Goal: Information Seeking & Learning: Learn about a topic

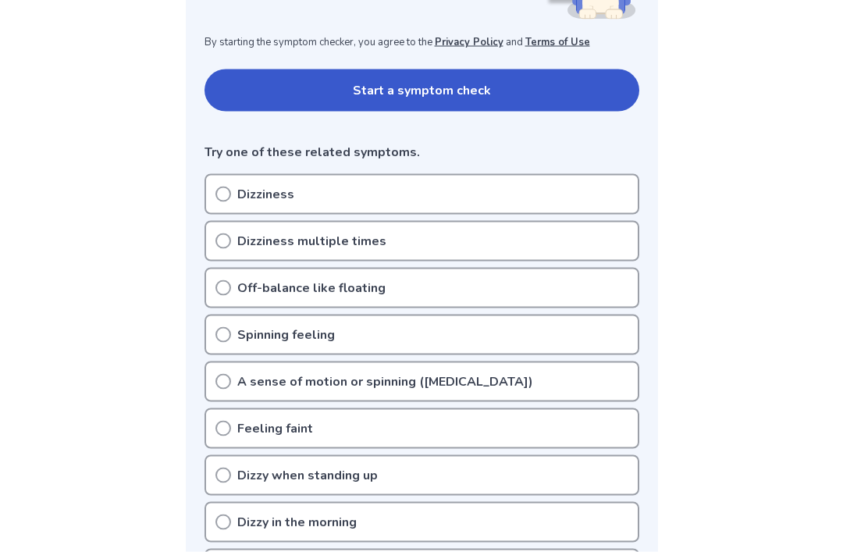
scroll to position [296, 0]
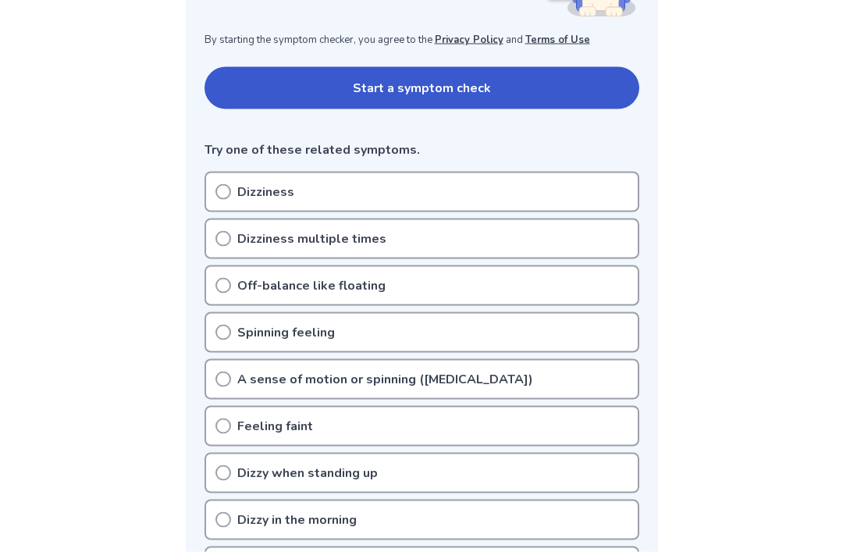
click at [221, 341] on div "Spinning feeling" at bounding box center [422, 332] width 435 height 41
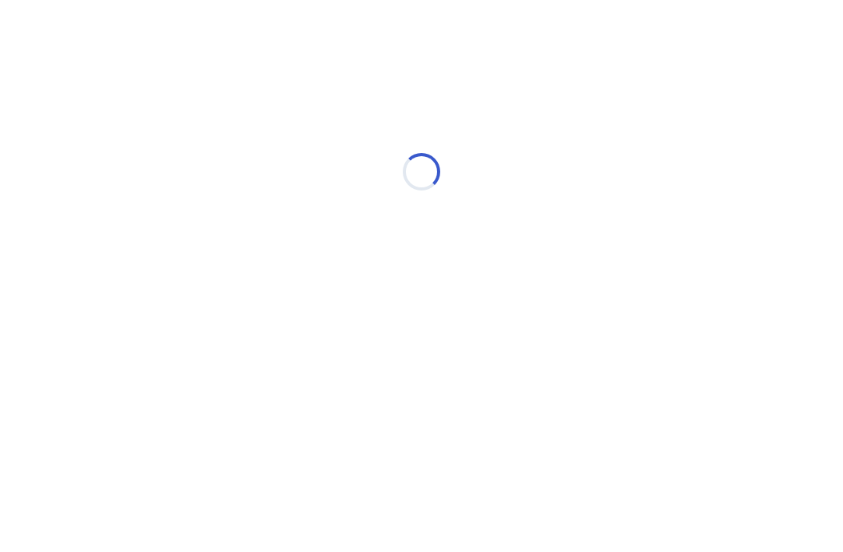
click at [227, 284] on div "Loading..." at bounding box center [422, 172] width 444 height 312
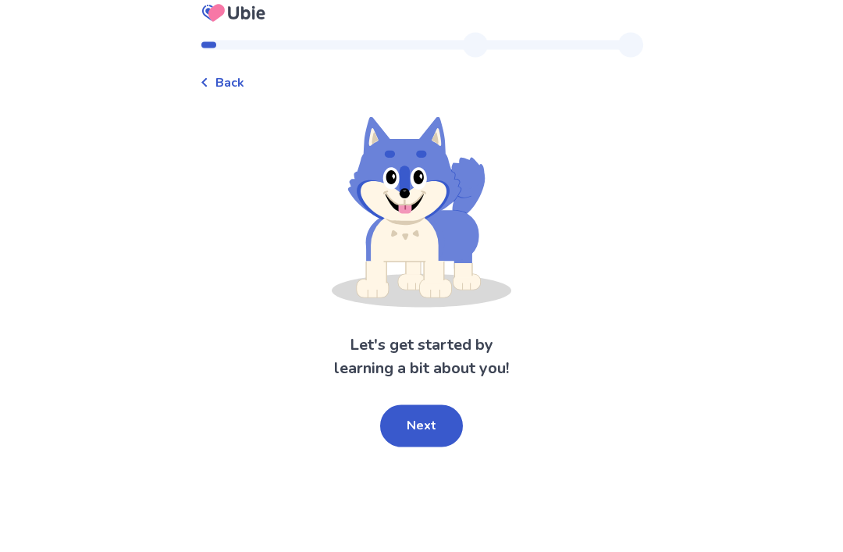
scroll to position [50, 0]
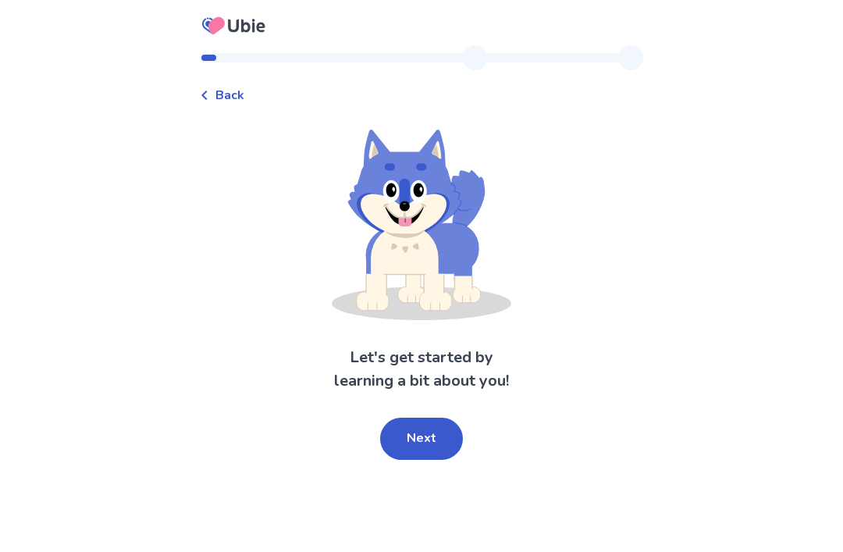
click at [429, 418] on button "Next" at bounding box center [421, 439] width 83 height 42
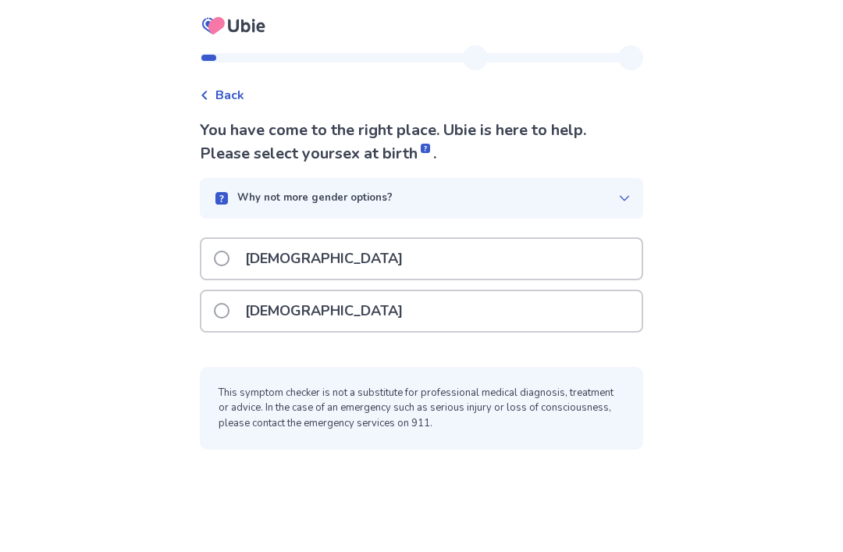
click at [225, 251] on span at bounding box center [222, 259] width 16 height 16
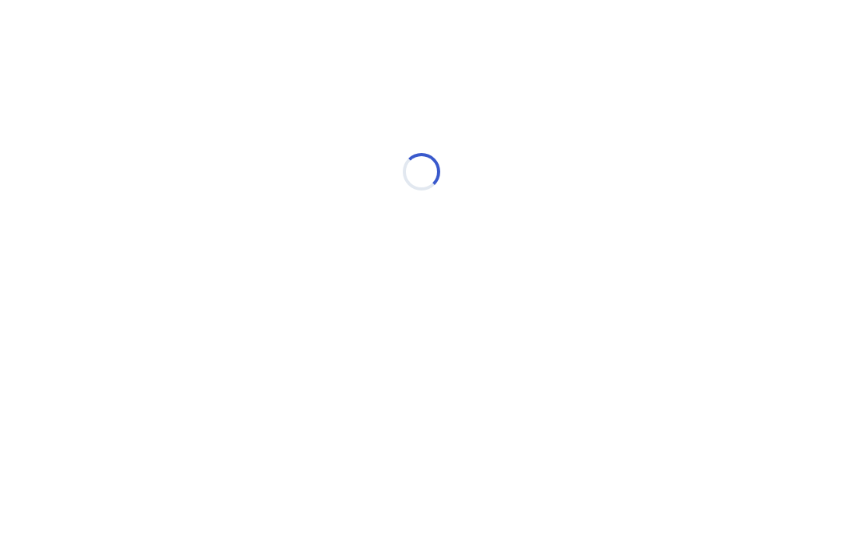
scroll to position [0, 0]
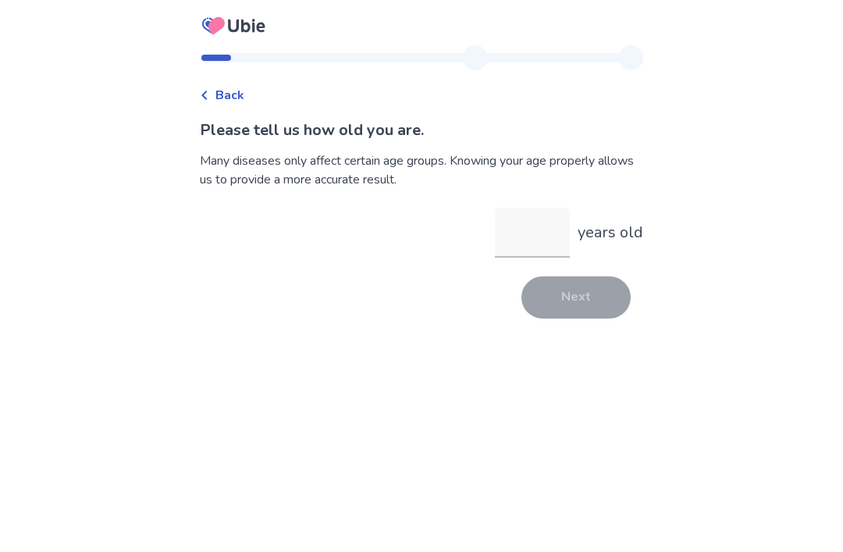
scroll to position [38, 0]
click at [528, 210] on input "years old" at bounding box center [532, 233] width 75 height 50
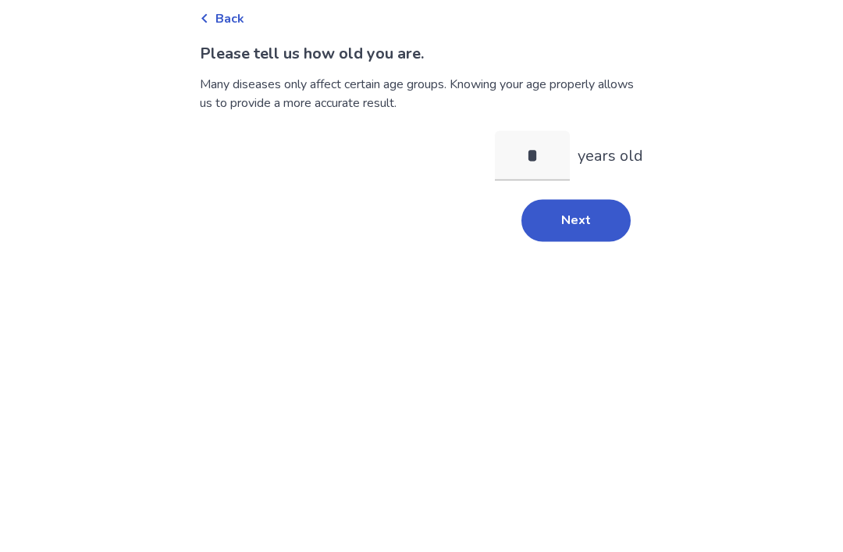
type input "**"
click at [602, 276] on button "Next" at bounding box center [576, 297] width 109 height 42
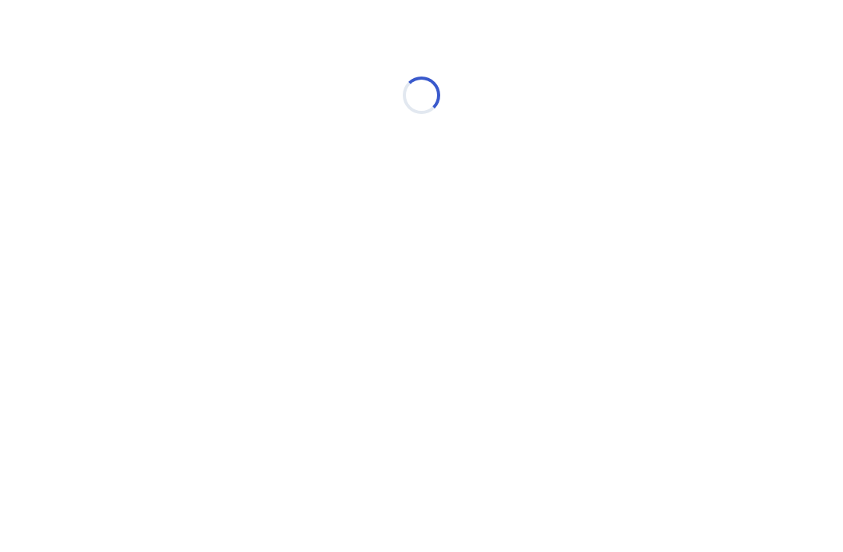
scroll to position [0, 0]
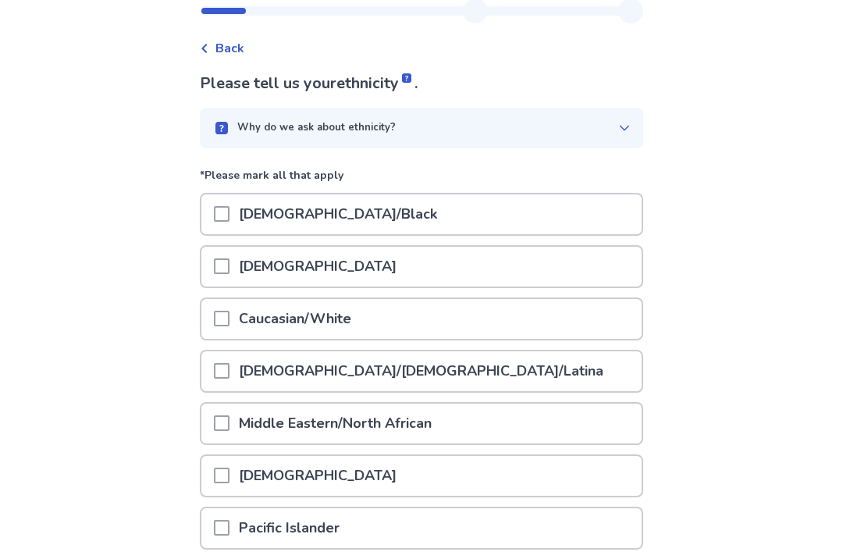
scroll to position [47, 0]
click at [230, 317] on span at bounding box center [222, 319] width 16 height 16
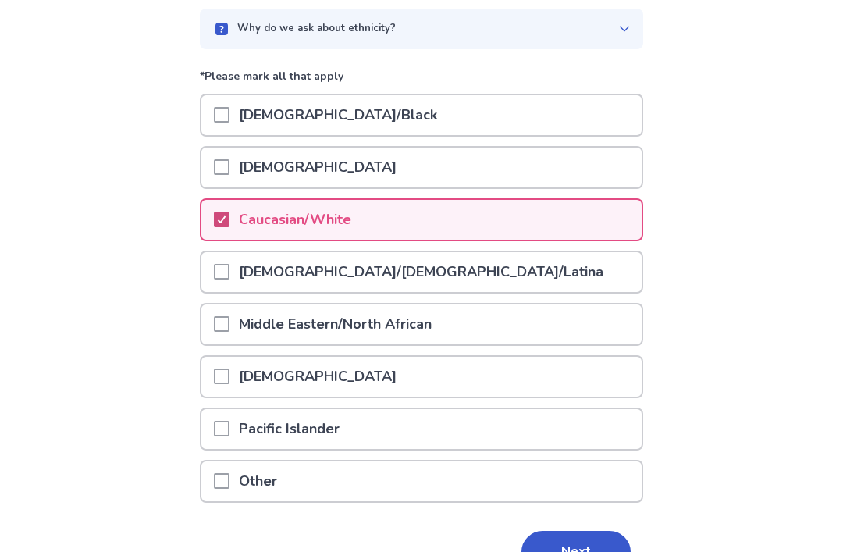
scroll to position [185, 0]
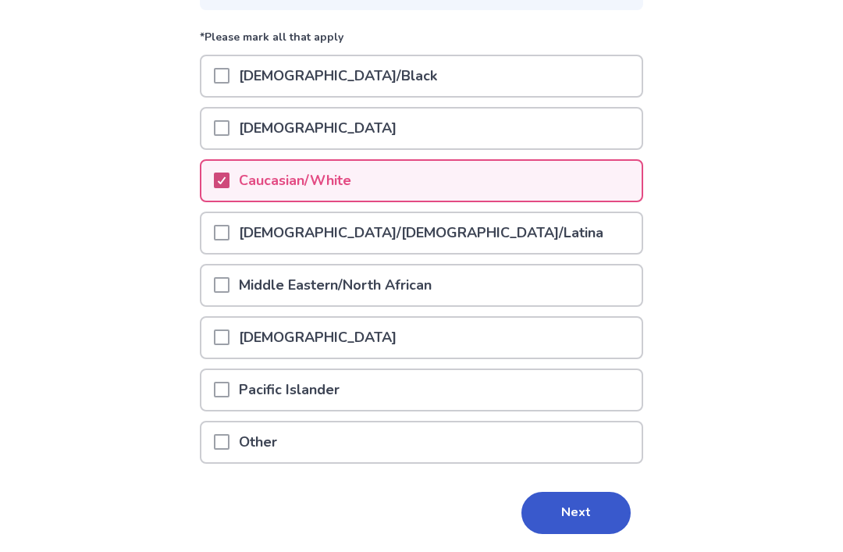
click at [558, 512] on button "Next" at bounding box center [576, 513] width 109 height 42
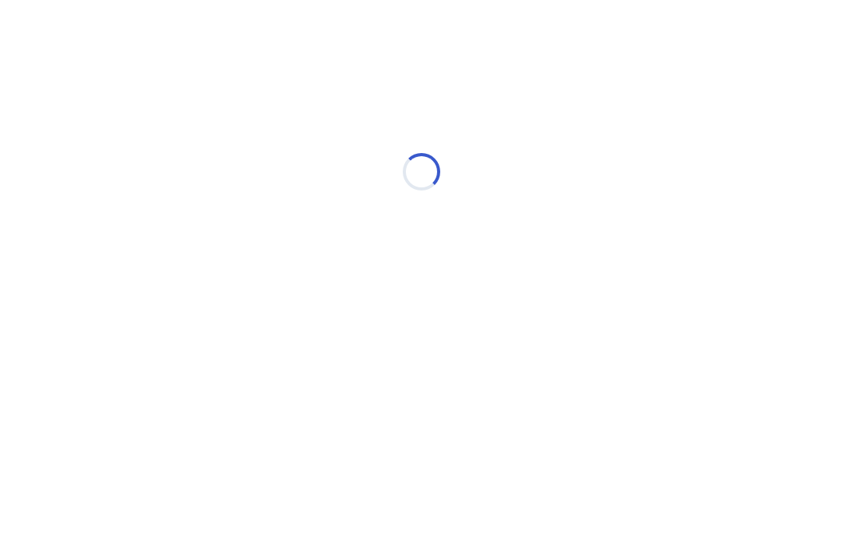
scroll to position [0, 0]
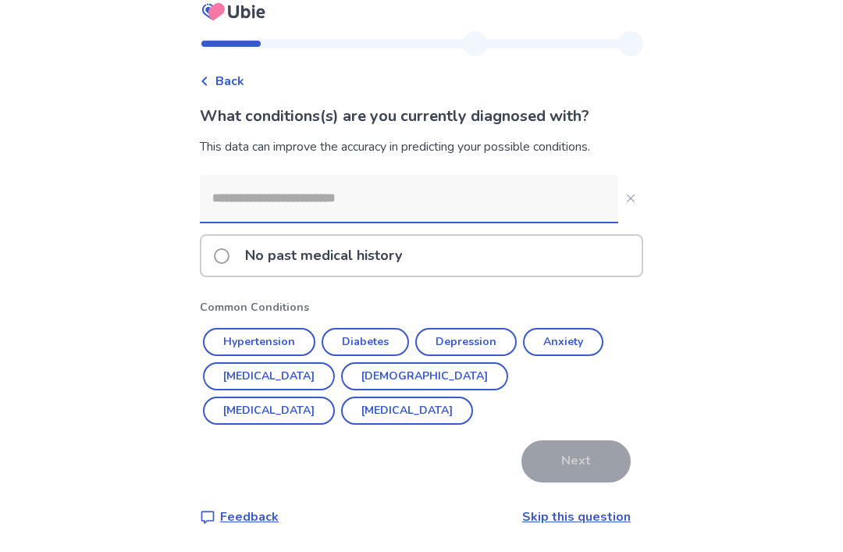
scroll to position [50, 0]
click at [230, 249] on span at bounding box center [222, 257] width 16 height 16
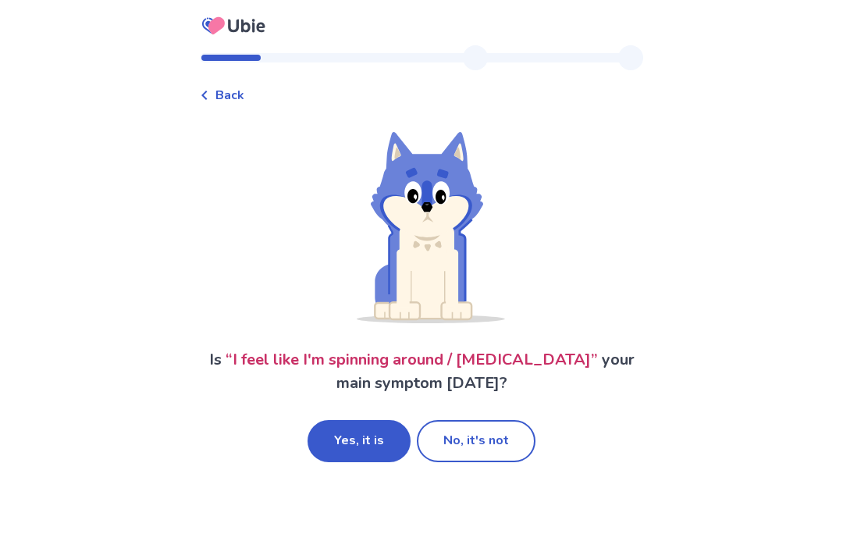
scroll to position [50, 0]
click at [363, 420] on button "Yes, it is" at bounding box center [359, 441] width 103 height 42
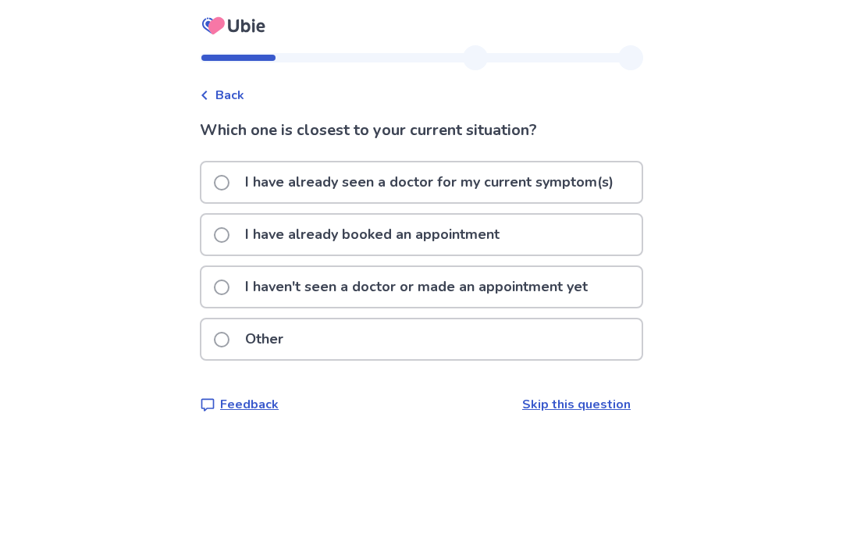
click at [226, 182] on span at bounding box center [222, 183] width 16 height 16
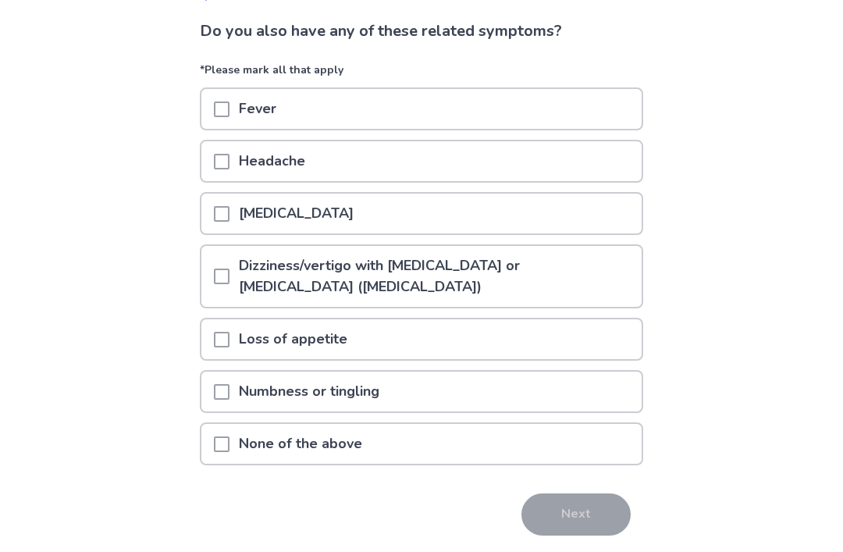
scroll to position [102, 0]
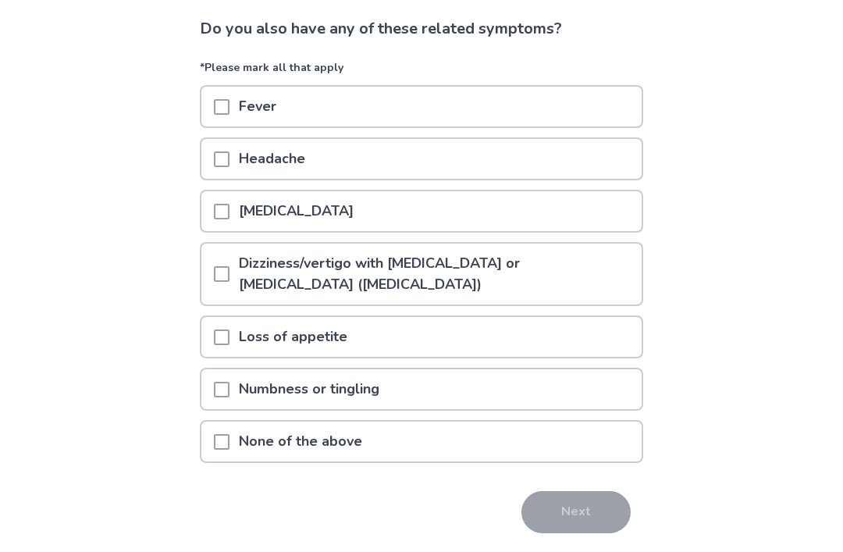
click at [225, 276] on span at bounding box center [222, 274] width 16 height 16
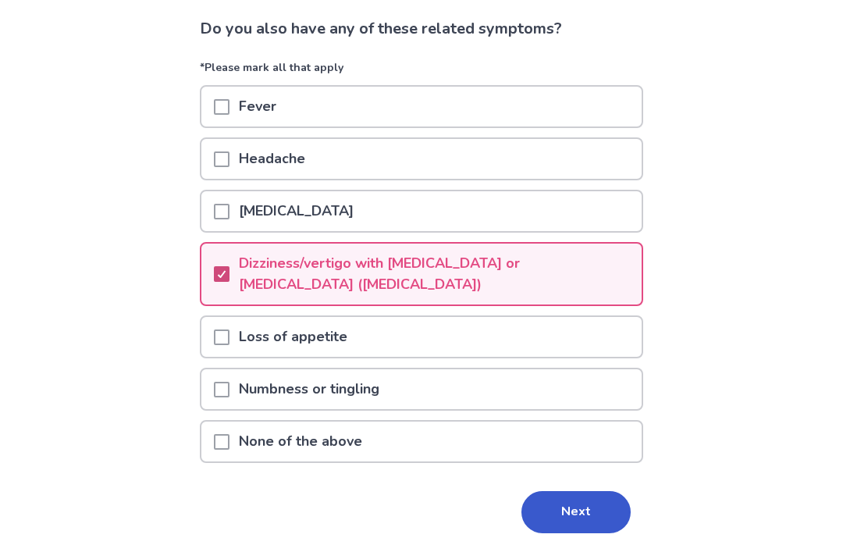
click at [562, 517] on button "Next" at bounding box center [576, 512] width 109 height 42
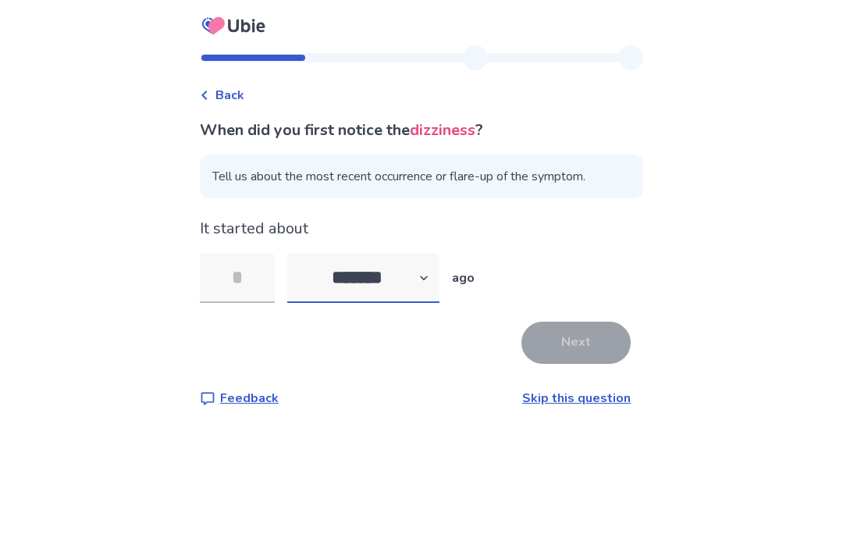
click at [440, 279] on select "******* ****** ******* ******** *******" at bounding box center [363, 278] width 152 height 50
select select "*"
click at [236, 269] on input "tel" at bounding box center [237, 278] width 75 height 50
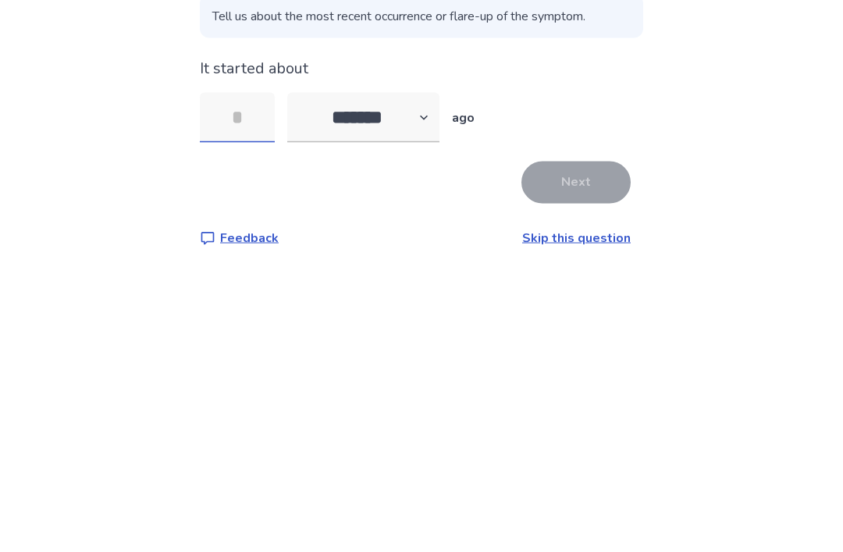
type input "*"
click at [593, 322] on button "Next" at bounding box center [576, 343] width 109 height 42
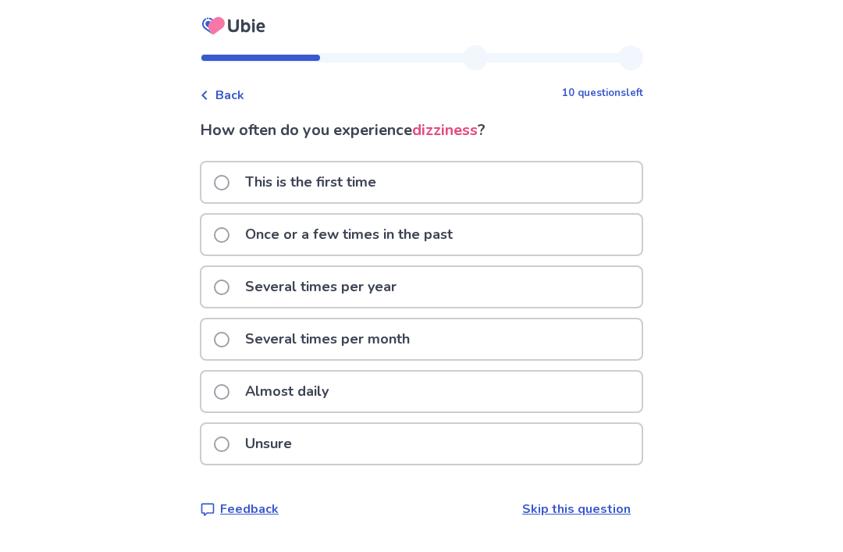
scroll to position [48, 0]
click at [234, 372] on label "Almost daily" at bounding box center [276, 392] width 124 height 40
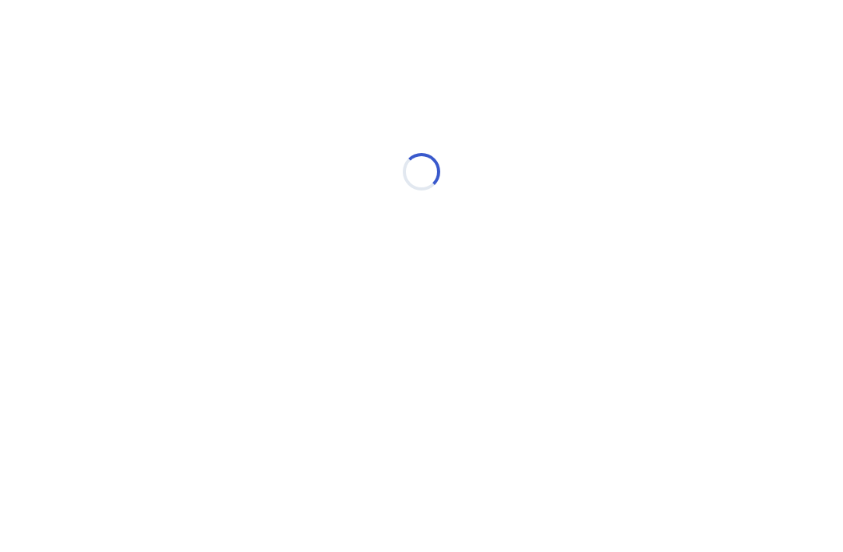
scroll to position [0, 0]
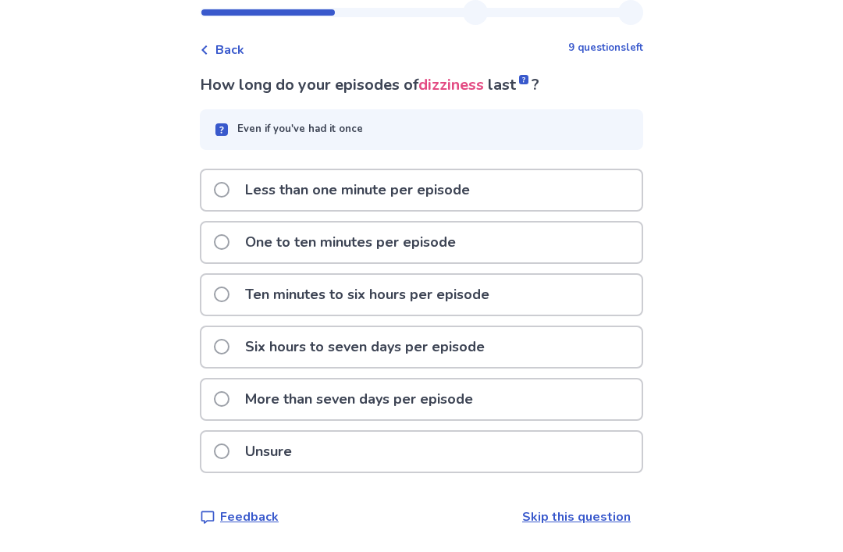
scroll to position [50, 0]
click at [237, 454] on label "Unsure" at bounding box center [257, 453] width 87 height 40
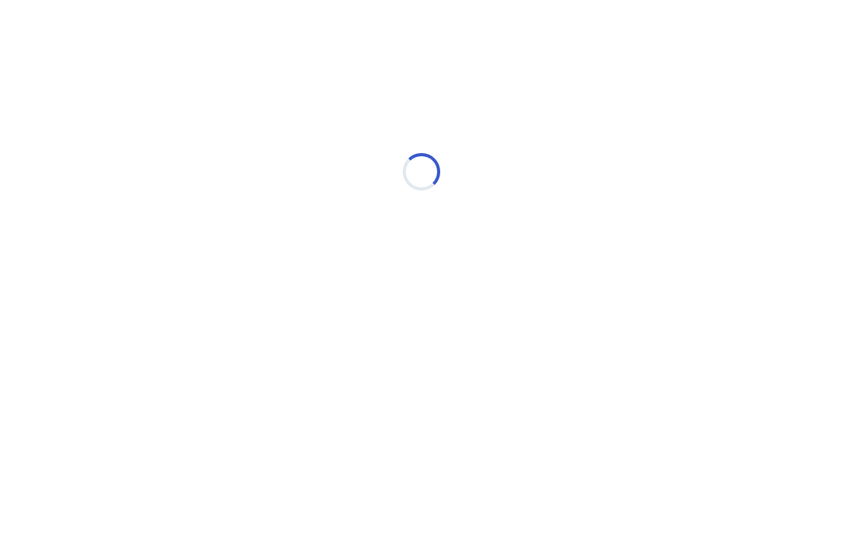
scroll to position [0, 0]
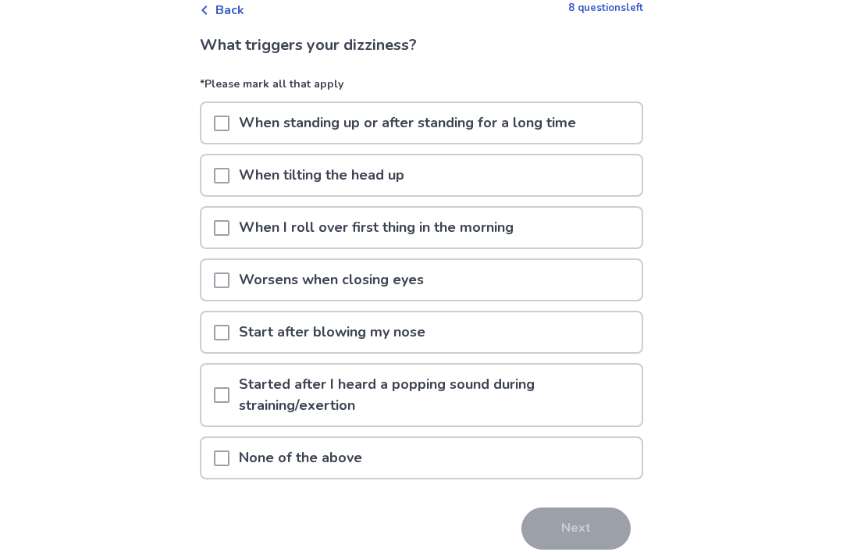
scroll to position [85, 0]
click at [230, 232] on span at bounding box center [222, 228] width 16 height 16
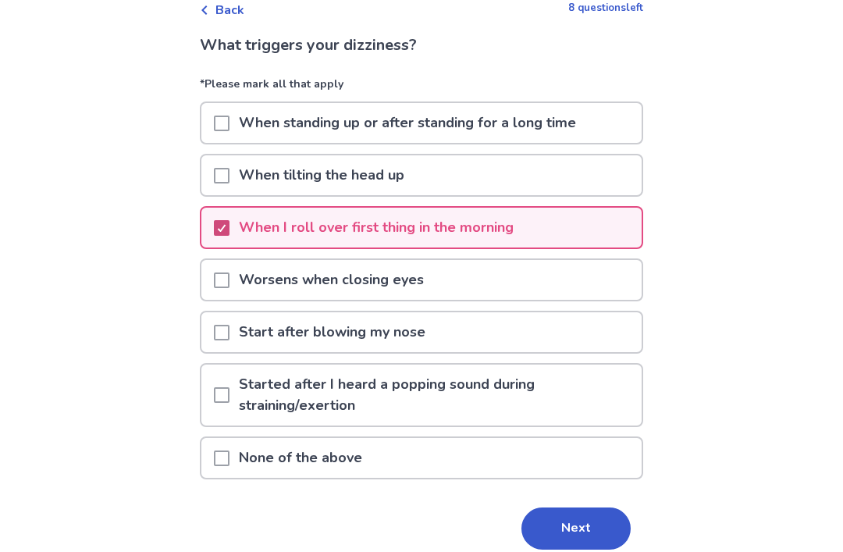
click at [570, 521] on button "Next" at bounding box center [576, 529] width 109 height 42
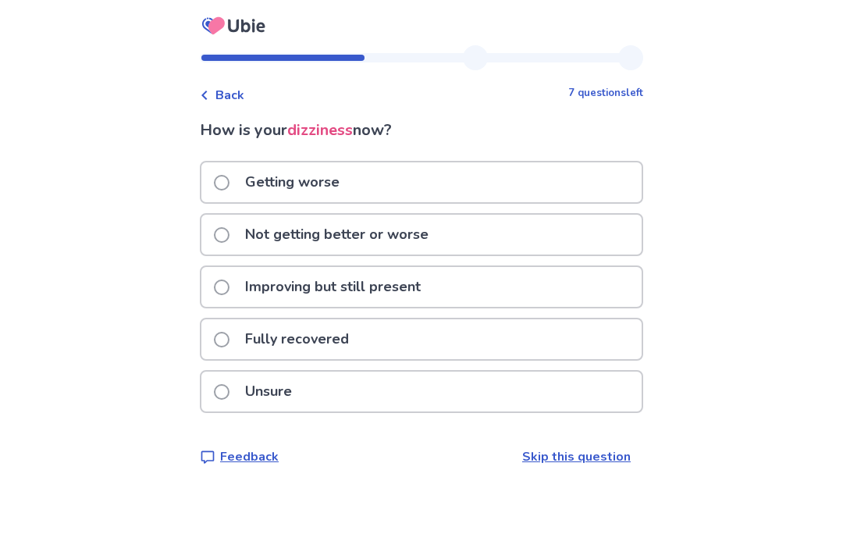
click at [230, 241] on span at bounding box center [222, 235] width 16 height 16
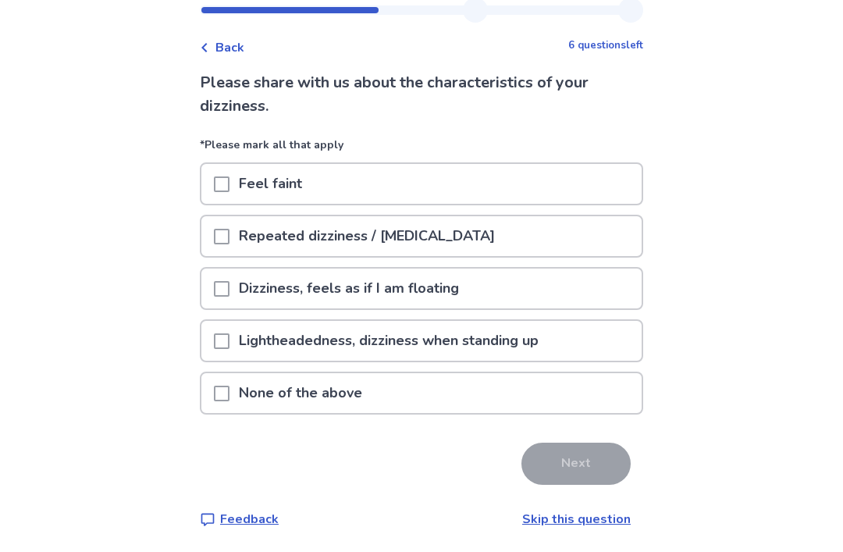
scroll to position [50, 0]
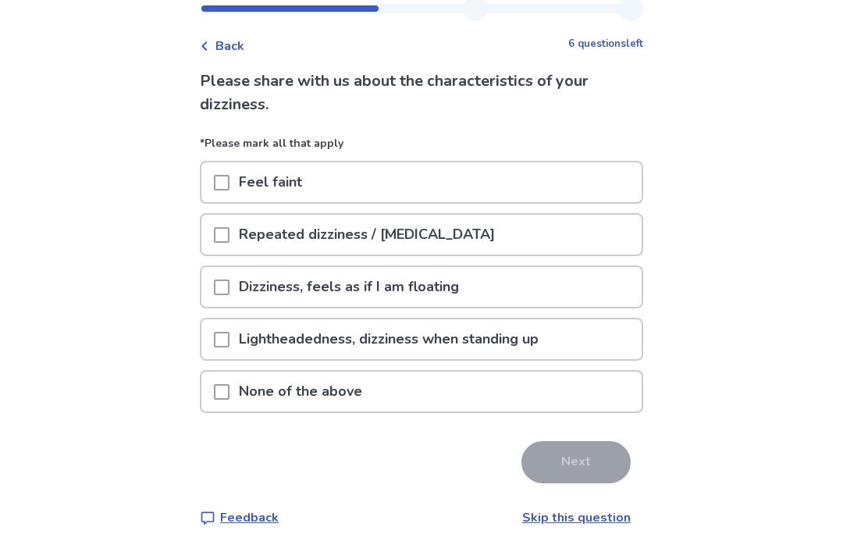
click at [230, 337] on span at bounding box center [222, 340] width 16 height 16
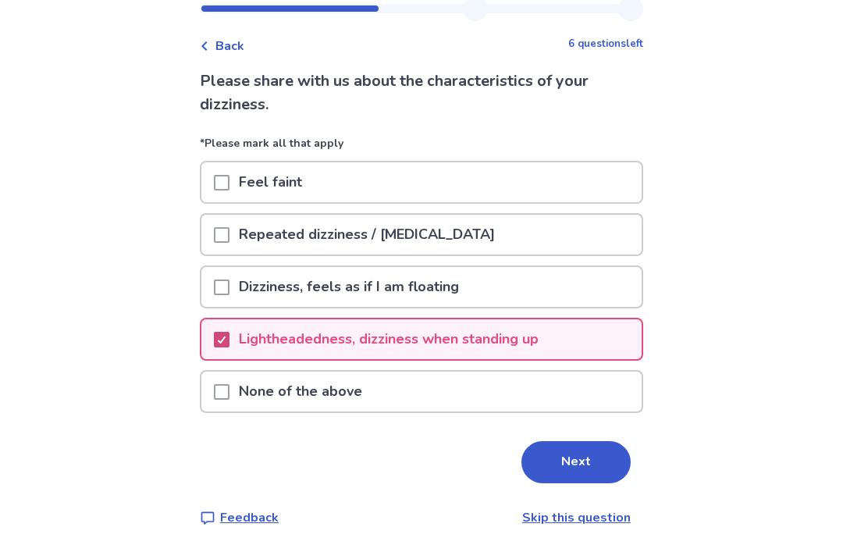
click at [568, 455] on button "Next" at bounding box center [576, 462] width 109 height 42
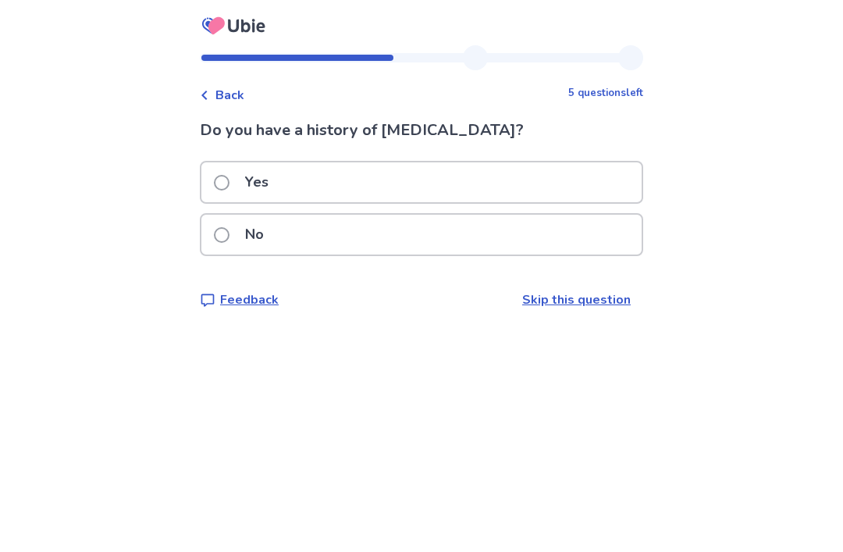
click at [230, 235] on span at bounding box center [222, 235] width 16 height 16
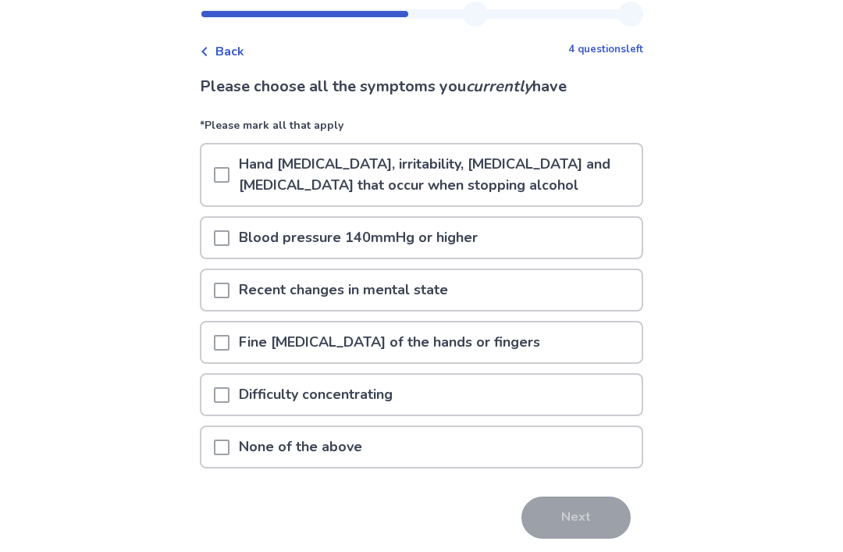
scroll to position [48, 0]
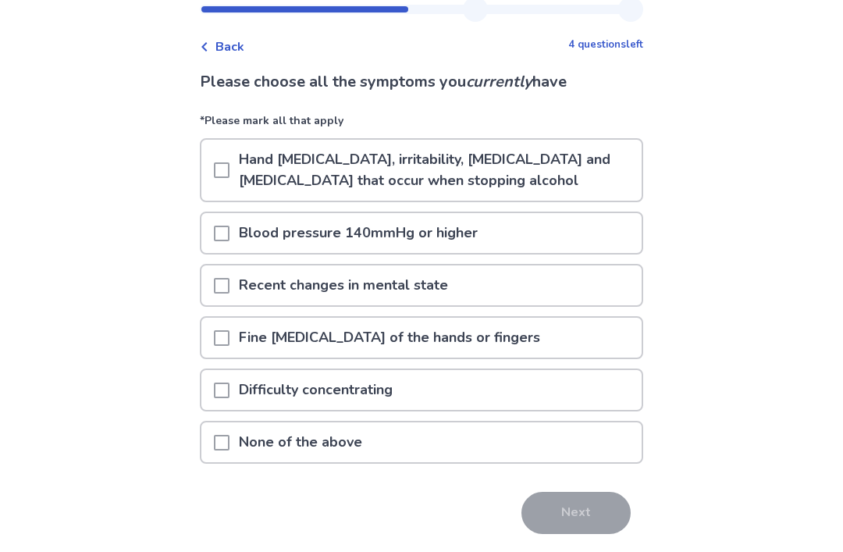
click at [230, 389] on span at bounding box center [222, 391] width 16 height 16
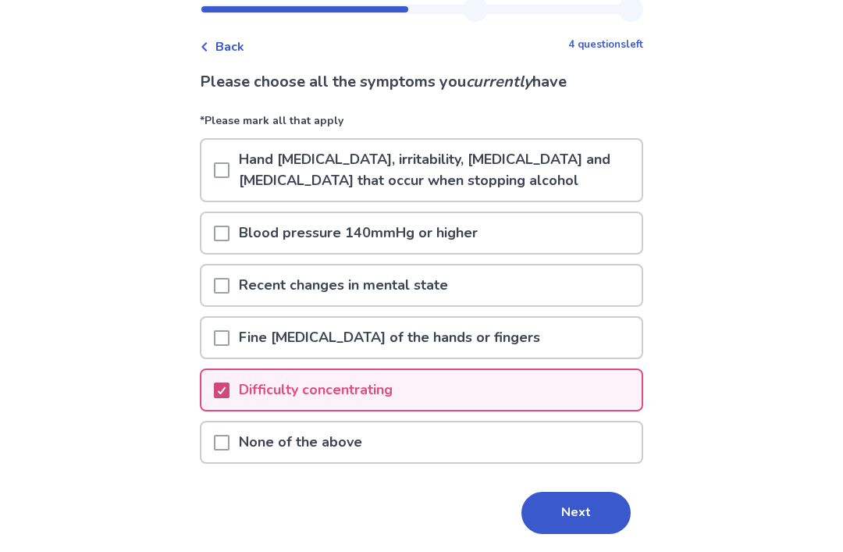
click at [564, 509] on button "Next" at bounding box center [576, 513] width 109 height 42
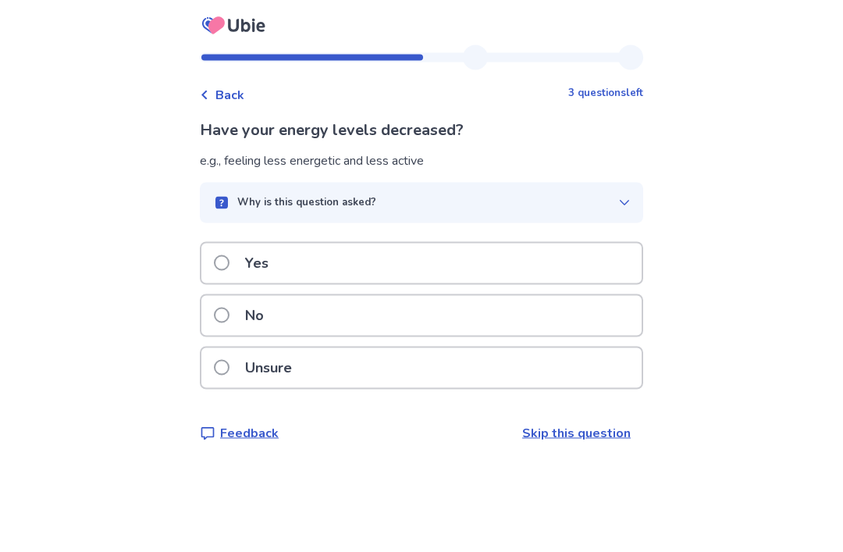
scroll to position [50, 0]
click at [230, 255] on span at bounding box center [222, 263] width 16 height 16
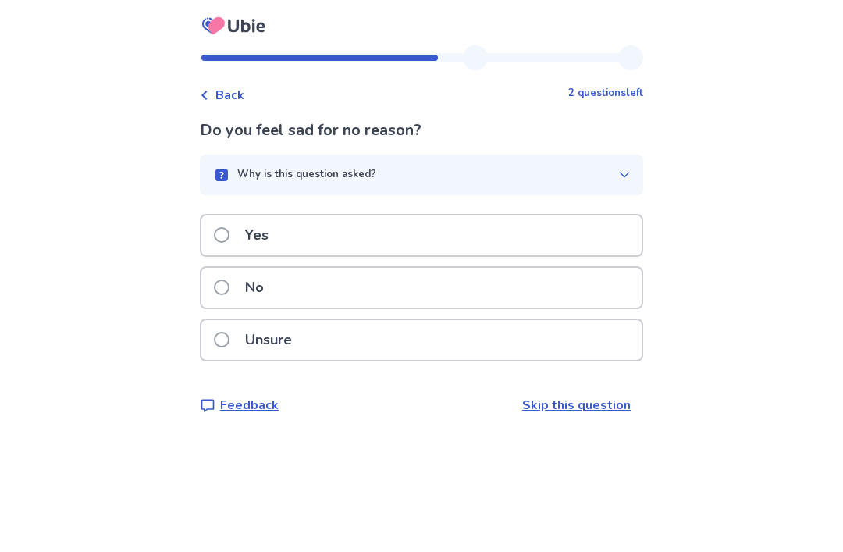
click at [229, 341] on span at bounding box center [222, 340] width 16 height 16
click at [230, 239] on span at bounding box center [222, 235] width 16 height 16
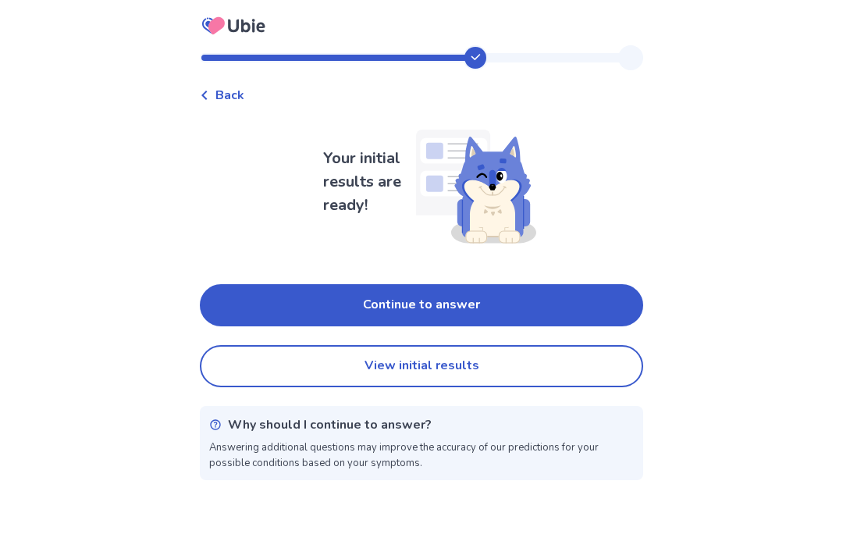
click at [554, 305] on button "Continue to answer" at bounding box center [422, 305] width 444 height 42
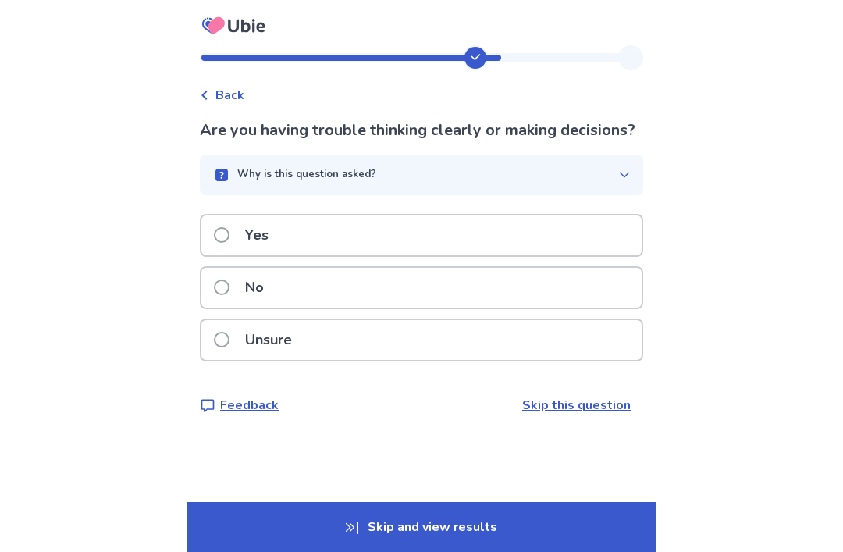
click at [230, 243] on span at bounding box center [222, 235] width 16 height 16
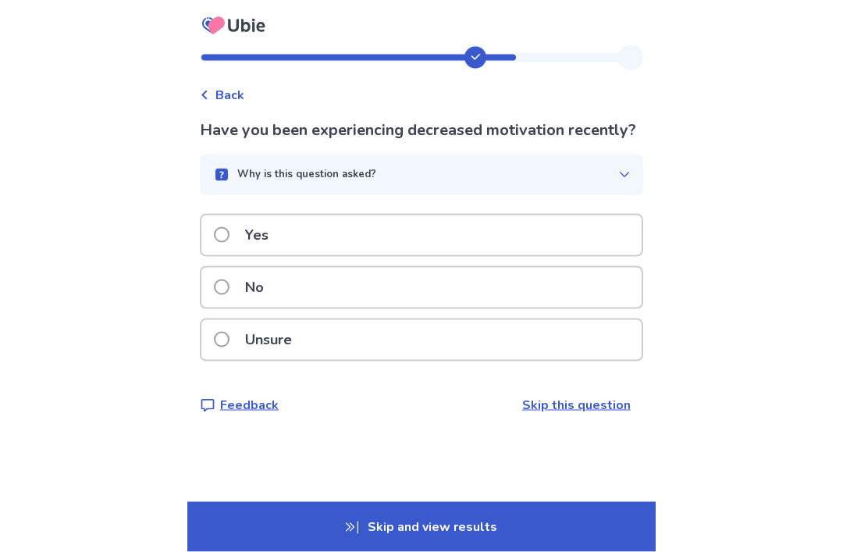
scroll to position [50, 0]
click at [226, 227] on span at bounding box center [222, 235] width 16 height 16
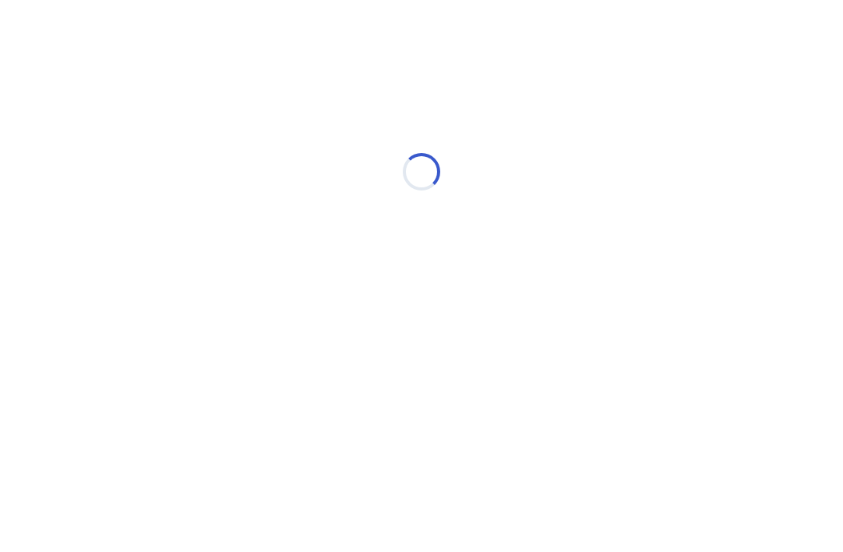
scroll to position [0, 0]
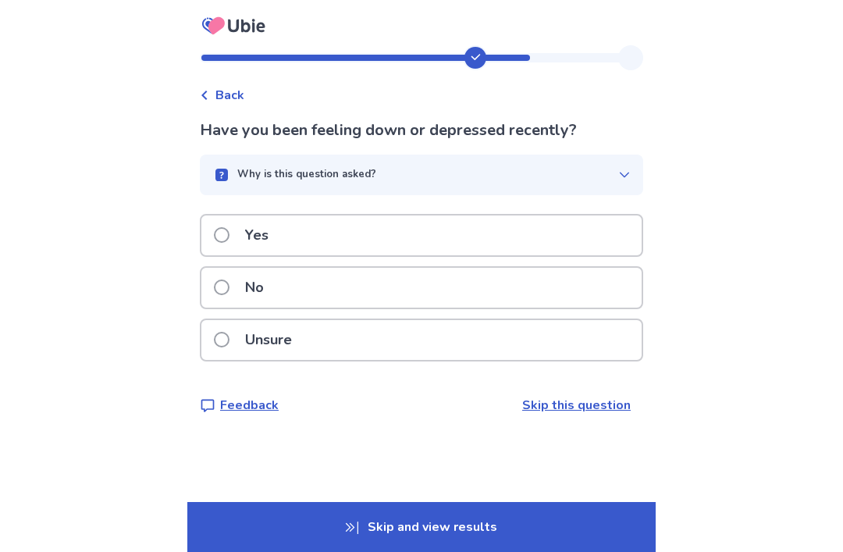
click at [228, 348] on label "Unsure" at bounding box center [257, 340] width 87 height 40
click at [230, 289] on span at bounding box center [222, 288] width 16 height 16
click at [230, 345] on span at bounding box center [222, 340] width 16 height 16
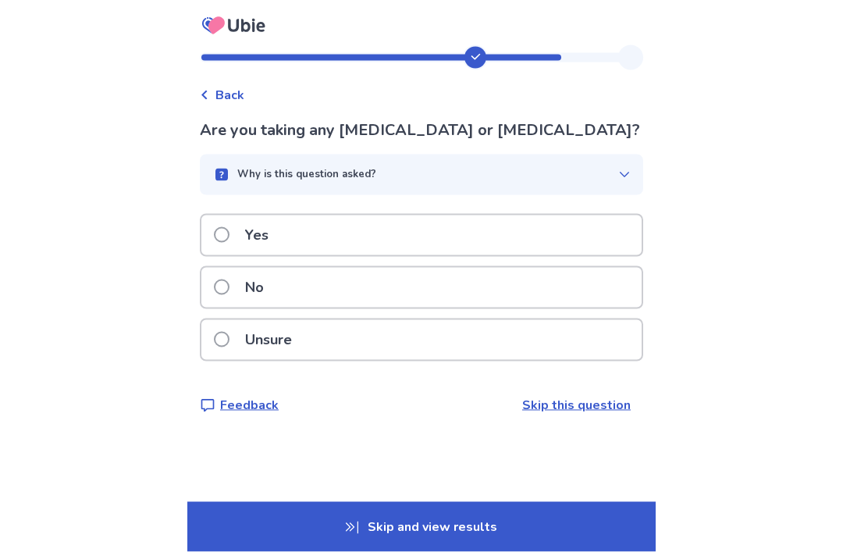
scroll to position [41, 0]
click at [229, 280] on span at bounding box center [222, 288] width 16 height 16
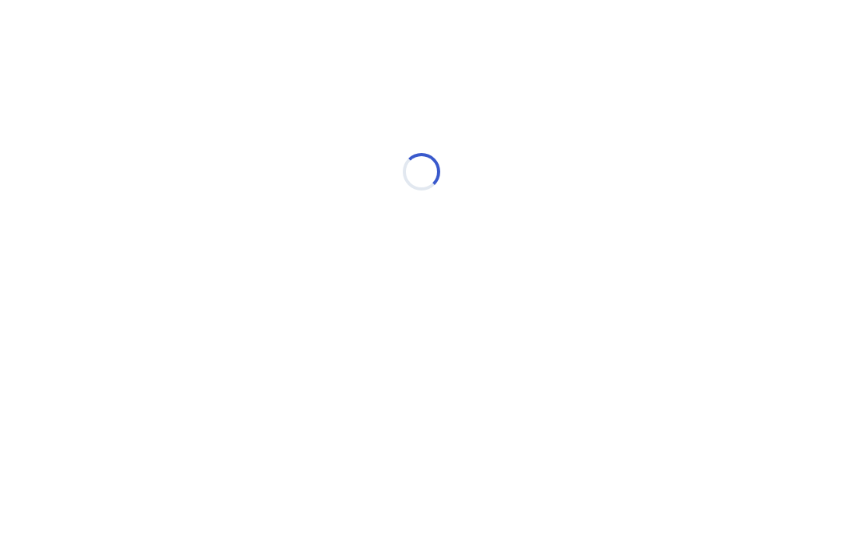
scroll to position [0, 0]
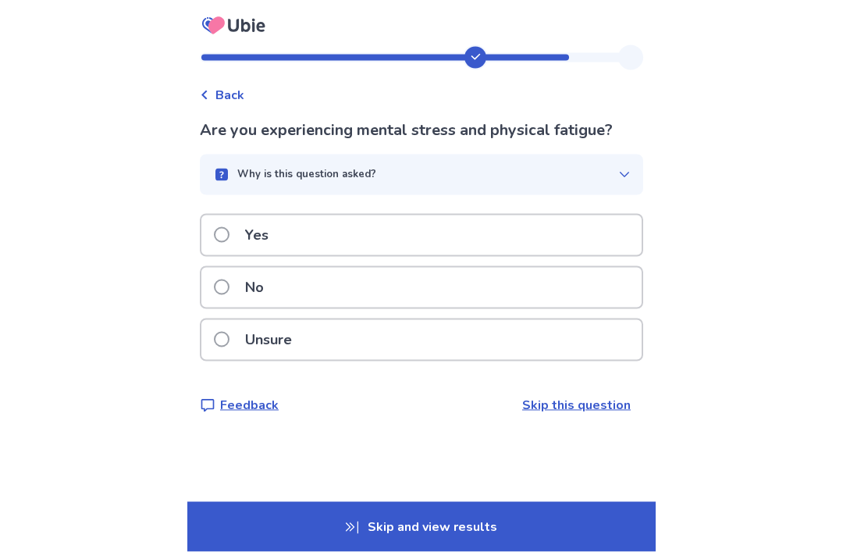
scroll to position [50, 0]
click at [223, 216] on label "Yes" at bounding box center [246, 236] width 64 height 40
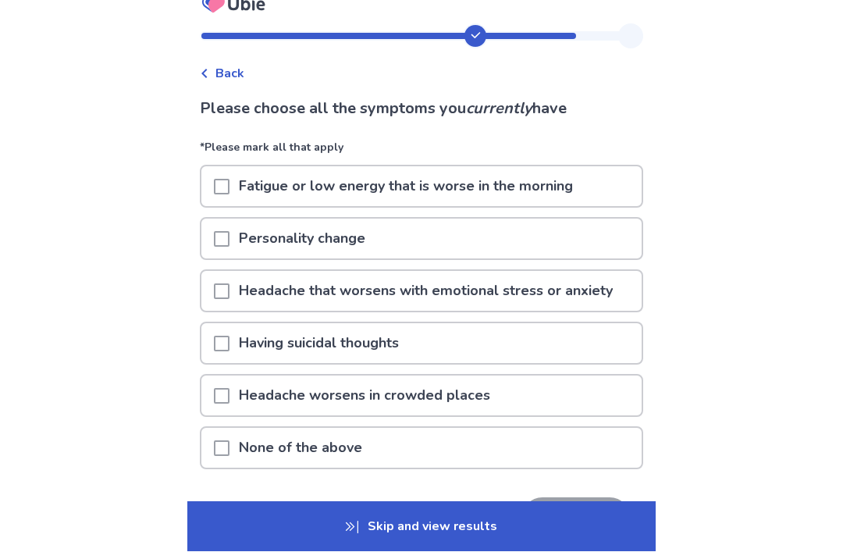
scroll to position [23, 0]
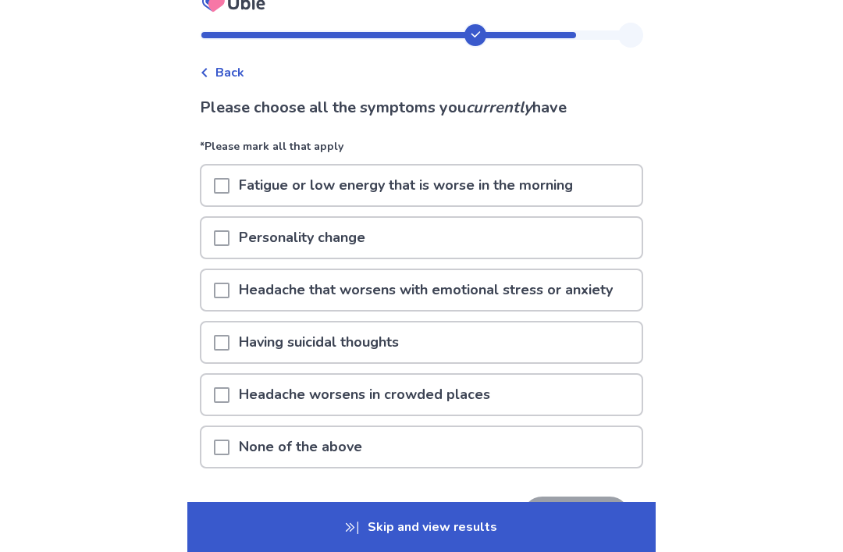
click at [224, 188] on span at bounding box center [222, 186] width 16 height 16
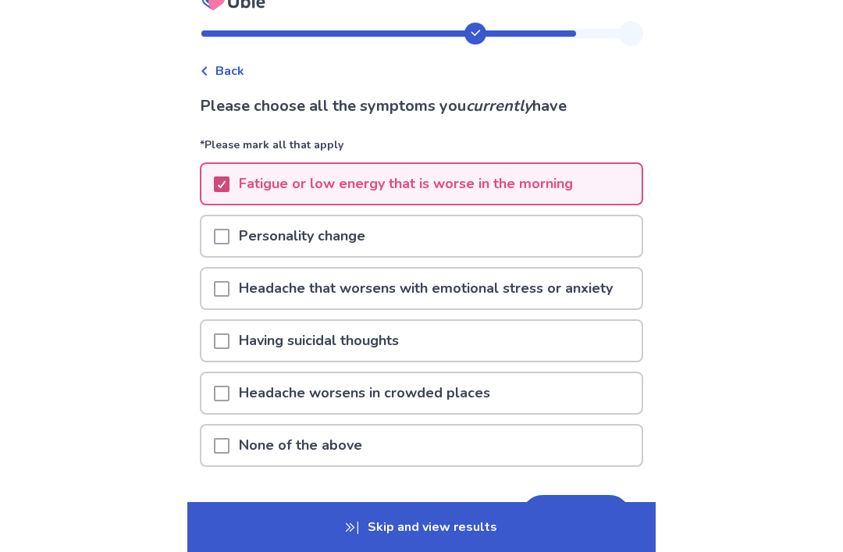
scroll to position [27, 0]
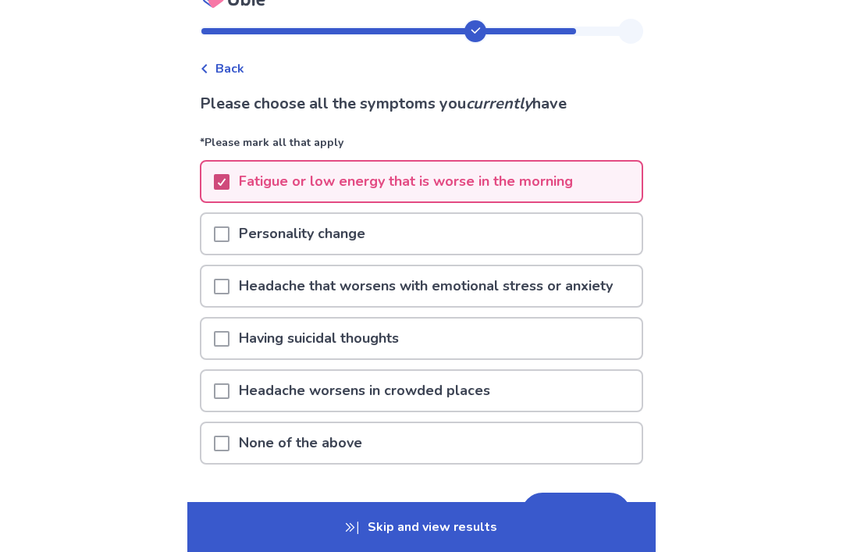
click at [580, 506] on button "Next" at bounding box center [576, 514] width 109 height 42
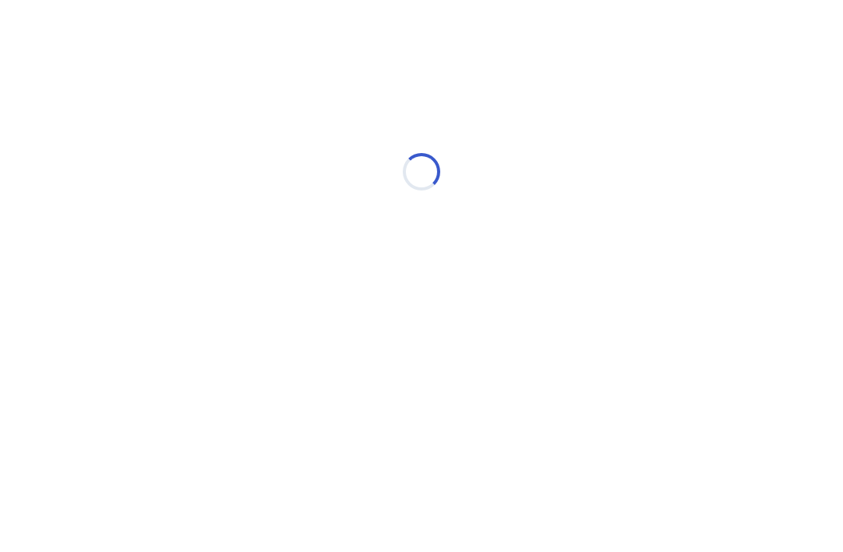
scroll to position [0, 0]
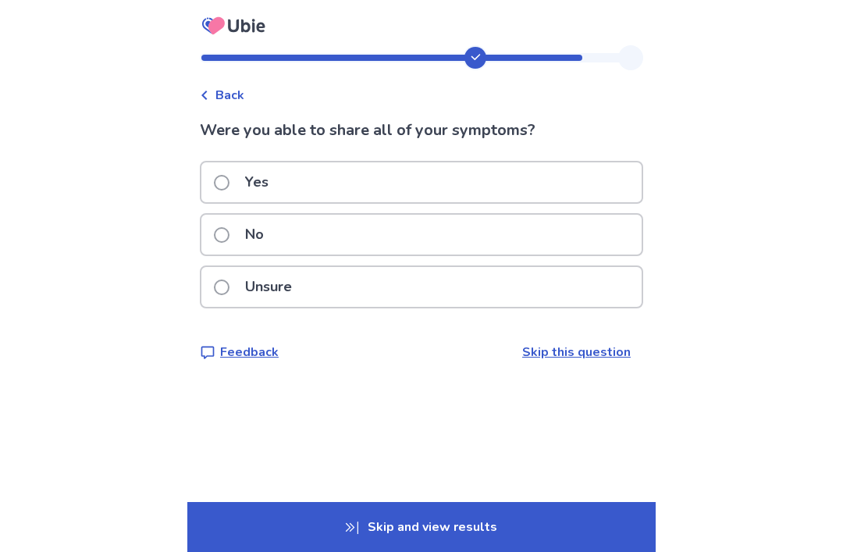
click at [225, 181] on span at bounding box center [222, 183] width 16 height 16
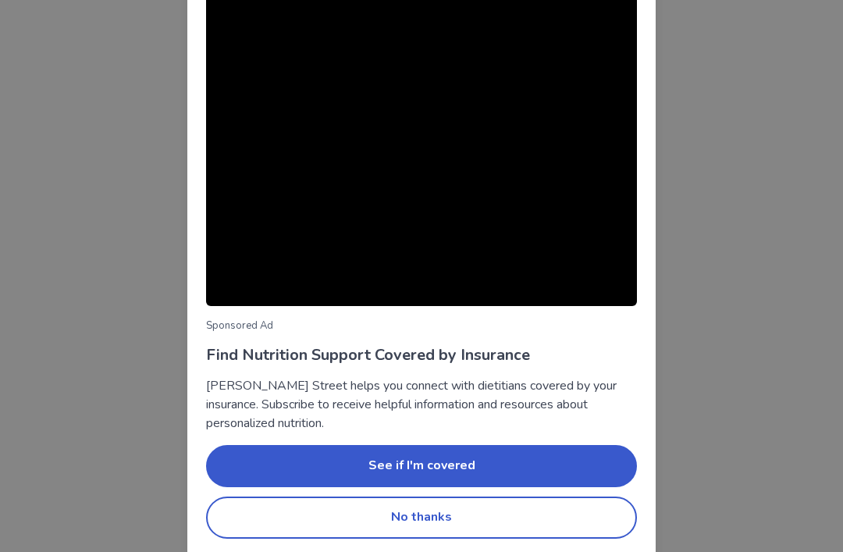
scroll to position [97, 0]
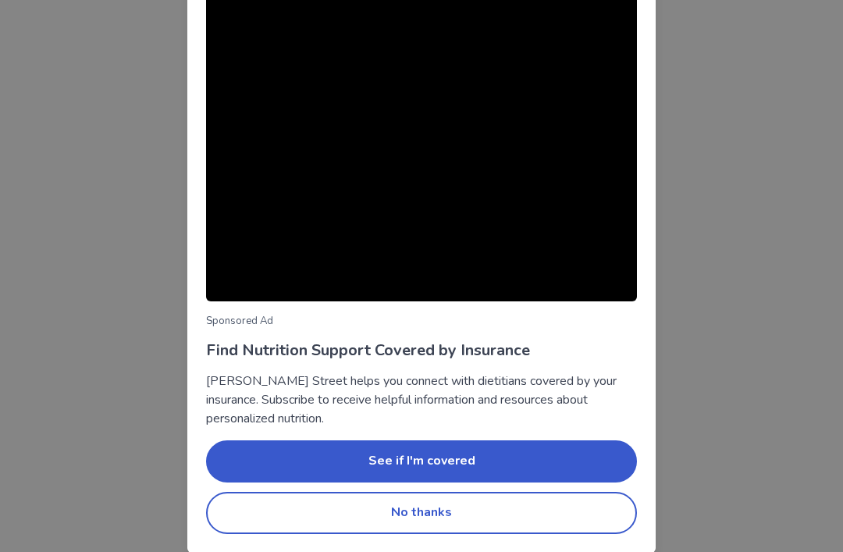
click at [473, 508] on button "No thanks" at bounding box center [421, 513] width 431 height 42
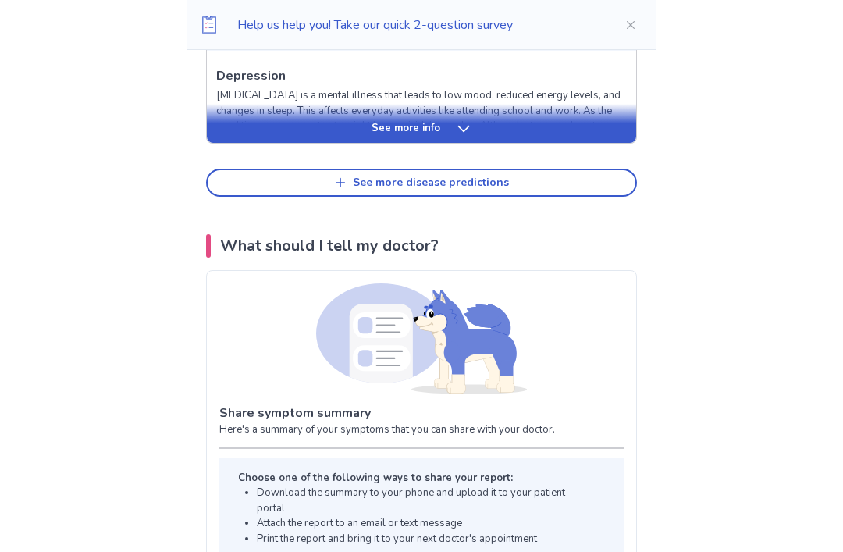
scroll to position [897, 0]
